Goal: Transaction & Acquisition: Download file/media

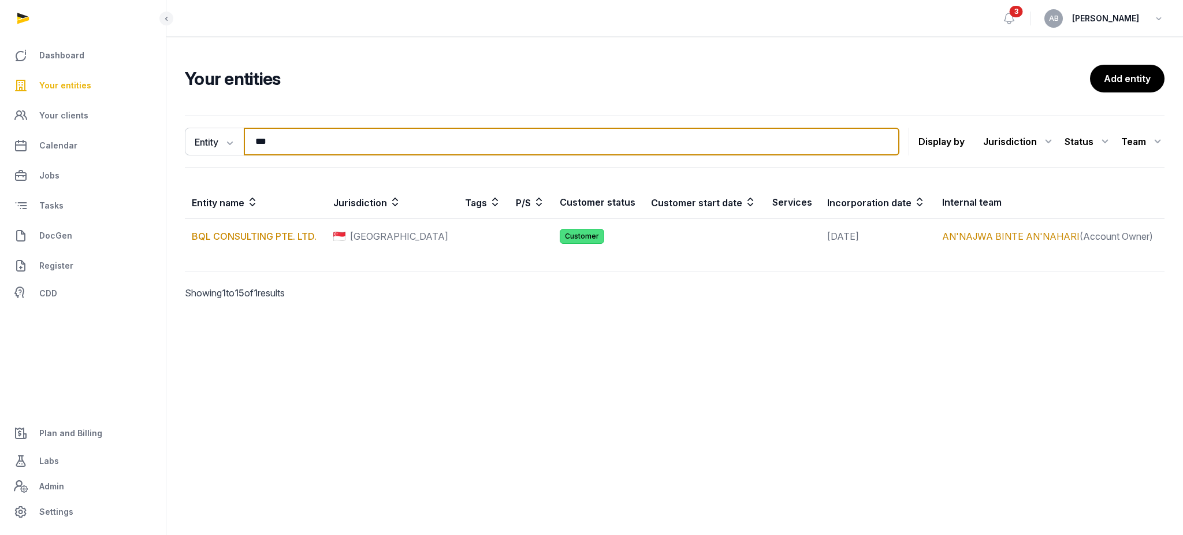
drag, startPoint x: 384, startPoint y: 135, endPoint x: 176, endPoint y: 135, distance: 208.0
click at [179, 135] on div "Entity Entity People Tags Services *** Search Display by Jurisdiction All juris…" at bounding box center [674, 224] width 1017 height 226
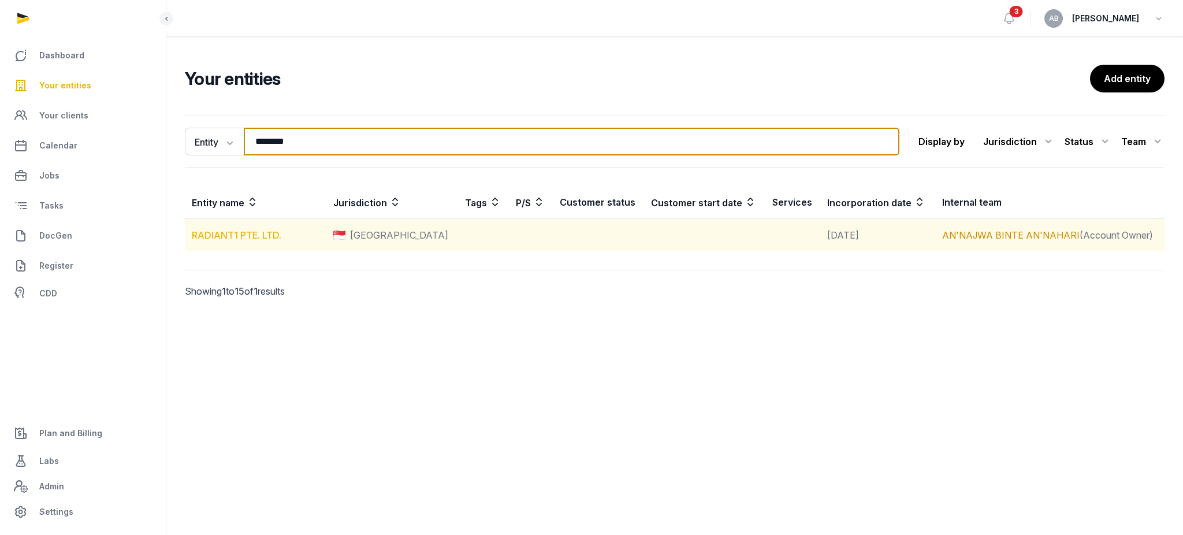
type input "********"
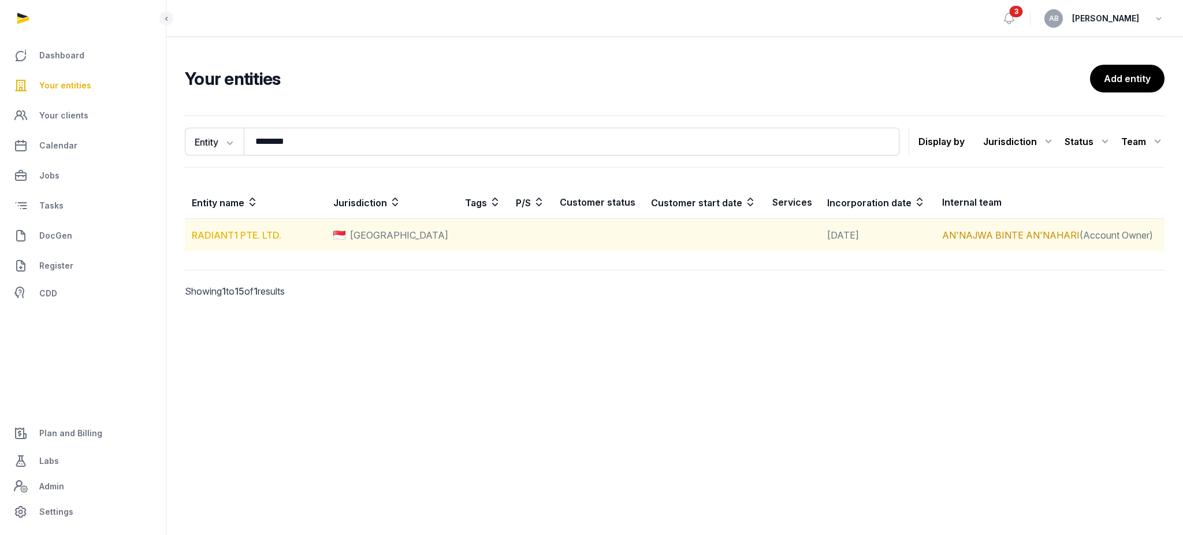
click at [275, 235] on link "RADIANT1 PTE. LTD." at bounding box center [237, 235] width 90 height 12
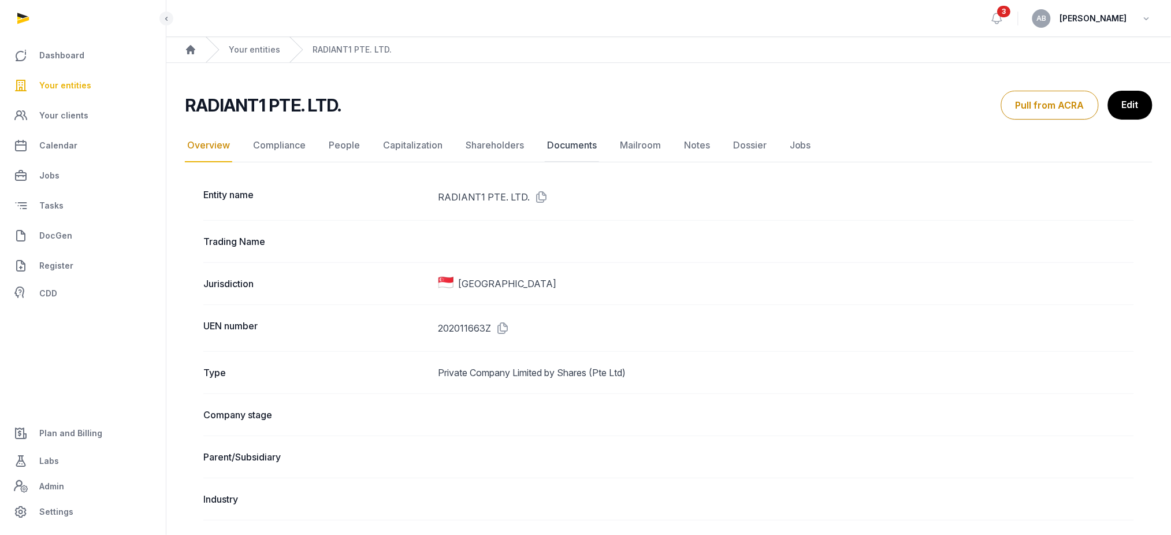
click at [575, 148] on link "Documents" at bounding box center [572, 146] width 54 height 34
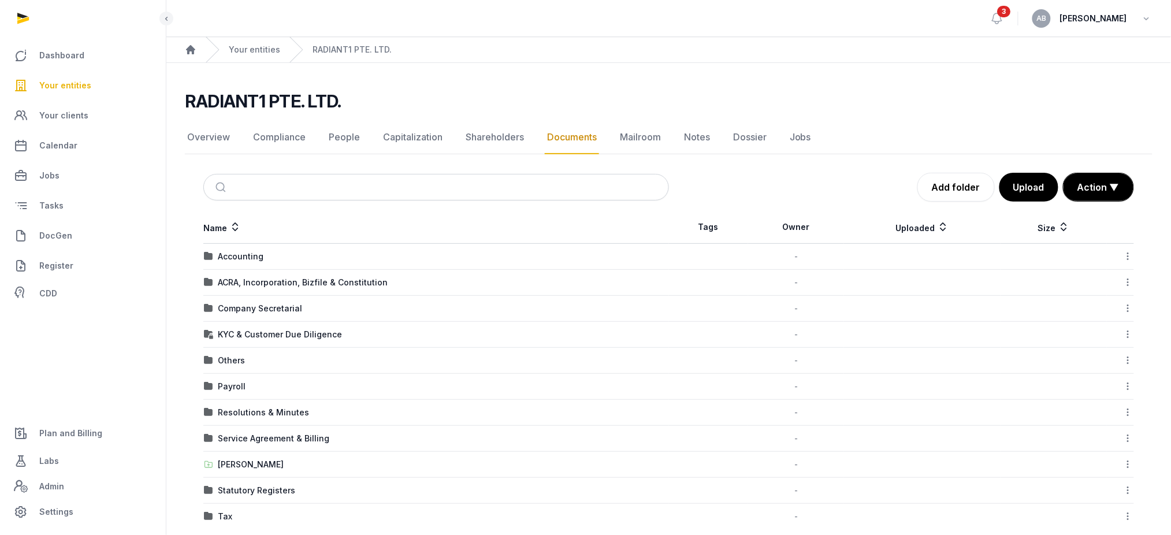
scroll to position [16, 0]
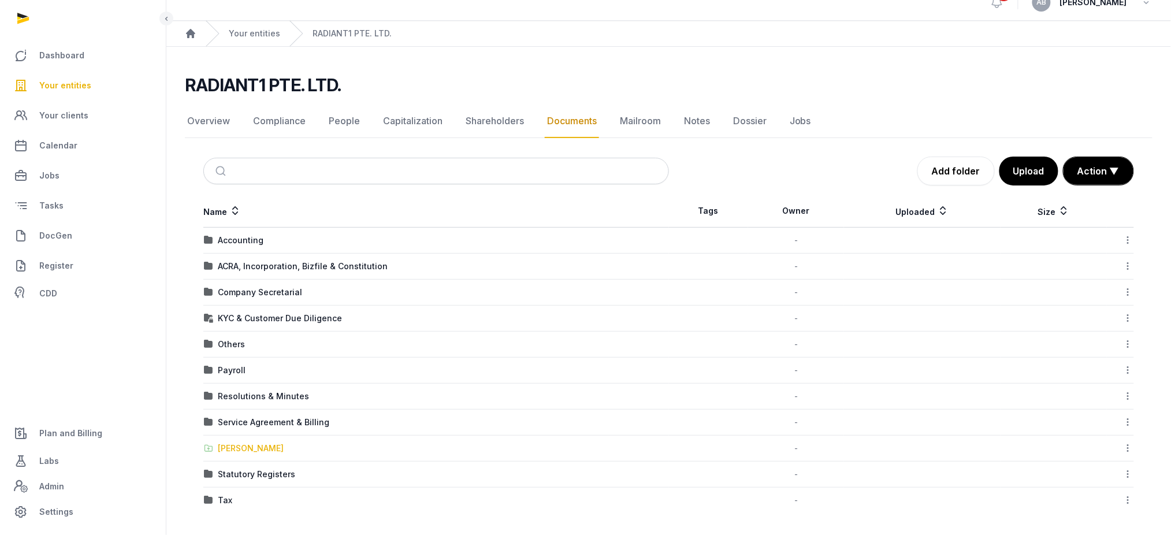
click at [254, 448] on div "[PERSON_NAME]" at bounding box center [251, 448] width 66 height 12
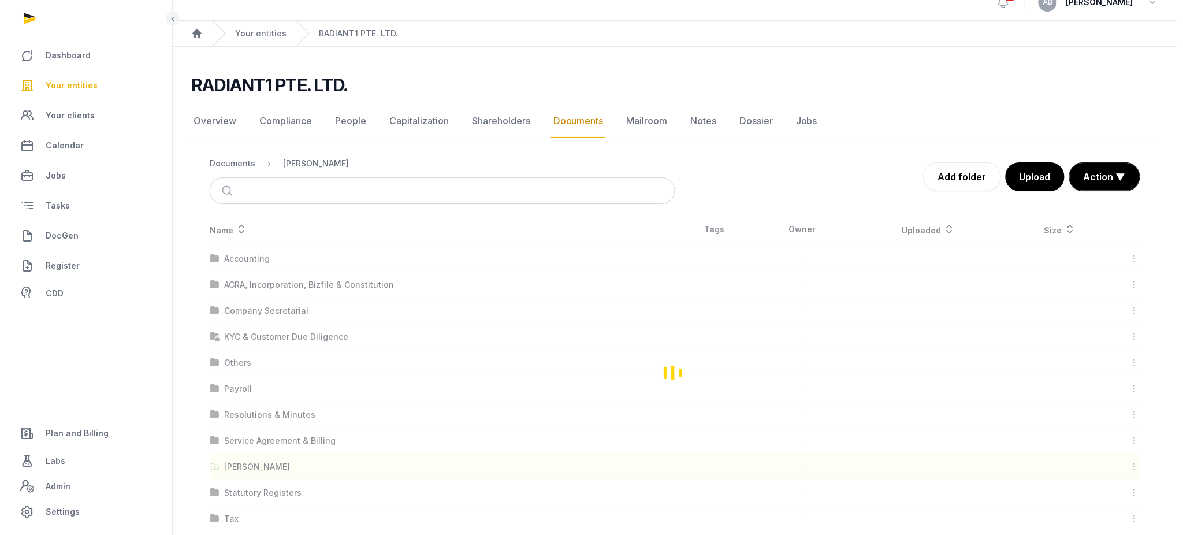
scroll to position [0, 0]
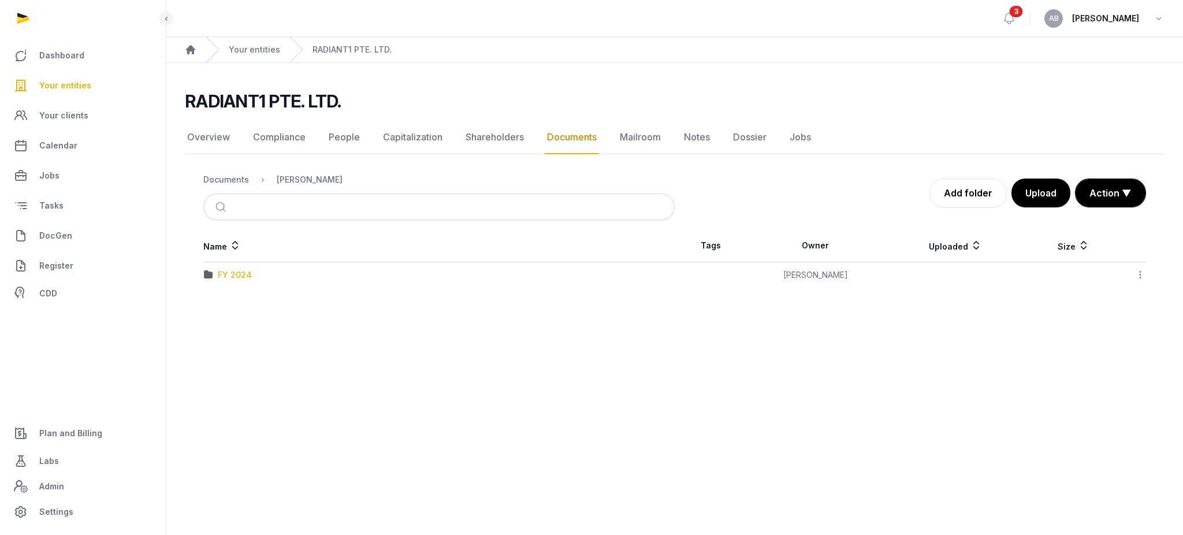
click at [230, 274] on div "FY 2024" at bounding box center [235, 275] width 34 height 12
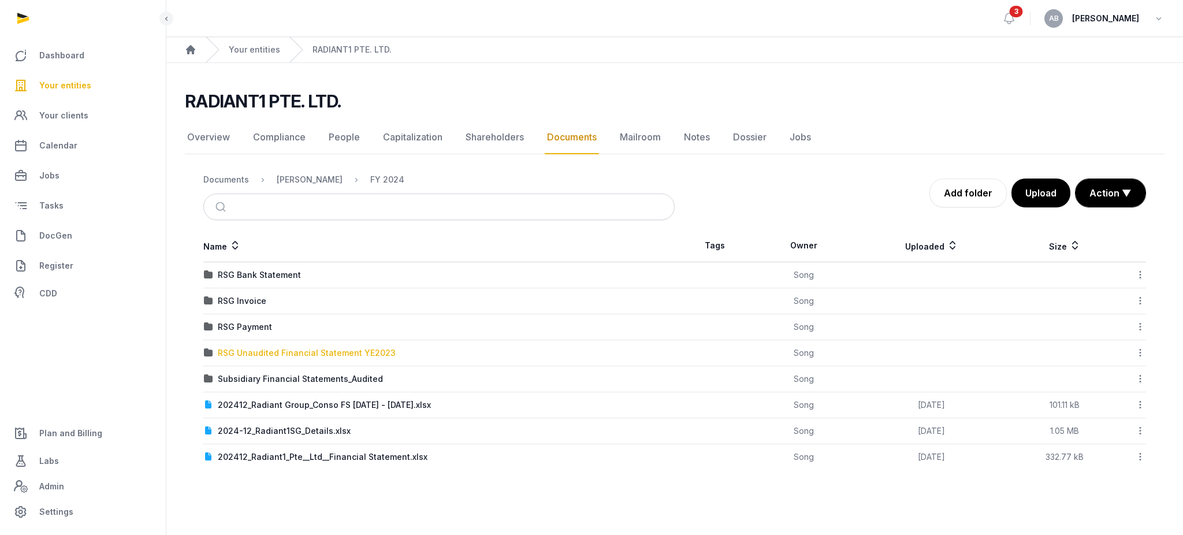
click at [253, 348] on div "RSG Unaudited Financial Statement YE2023" at bounding box center [307, 353] width 178 height 12
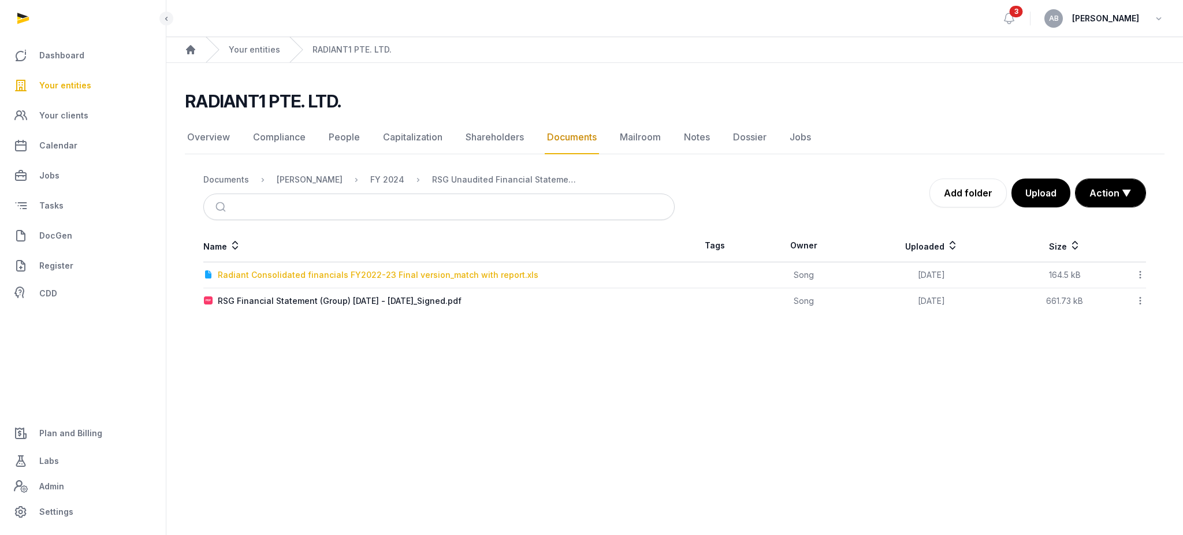
click at [262, 269] on div "Radiant Consolidated financials FY2022-23 Final version_match with report.xls" at bounding box center [378, 275] width 321 height 12
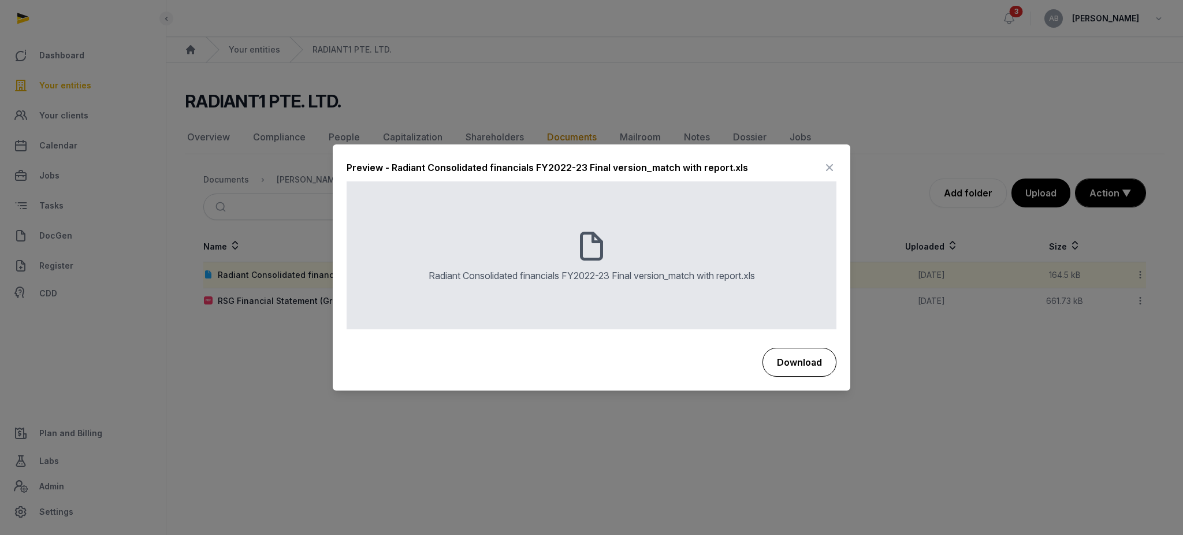
click at [780, 369] on button "Download" at bounding box center [800, 362] width 74 height 29
click at [830, 168] on icon at bounding box center [830, 168] width 14 height 18
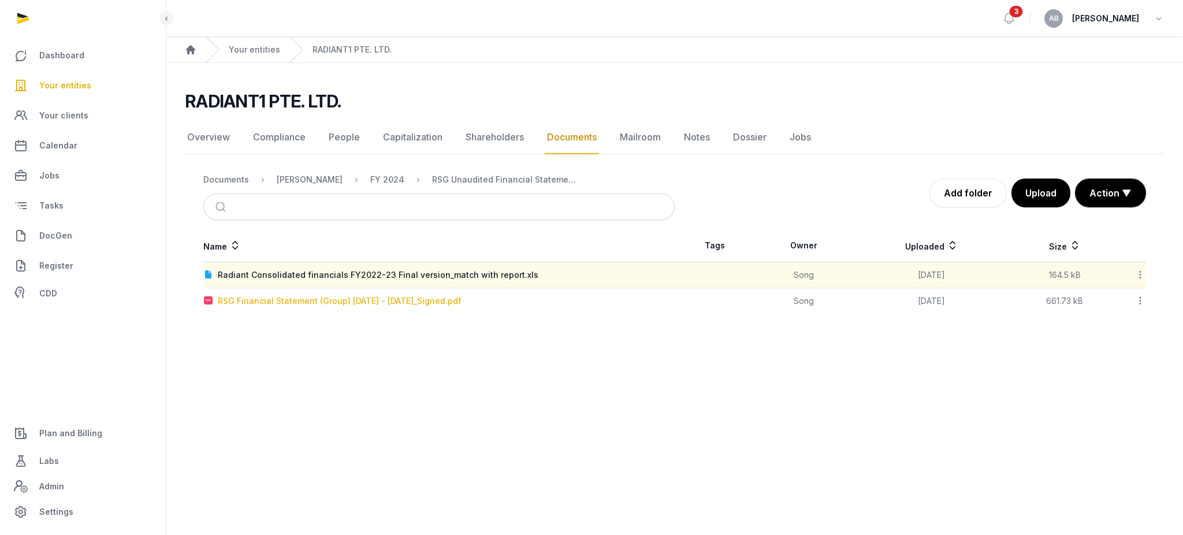
click at [408, 303] on div "RSG Financial Statement (Group) [DATE] - [DATE]_Signed.pdf" at bounding box center [340, 301] width 244 height 12
